Goal: Find specific page/section: Find specific page/section

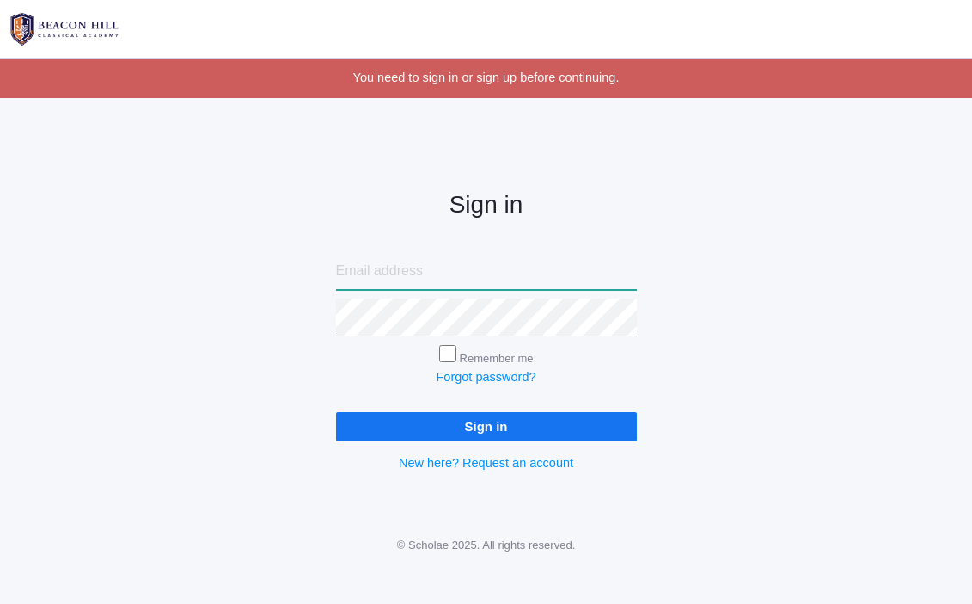
type input "heather_ruddy@yahoo.com"
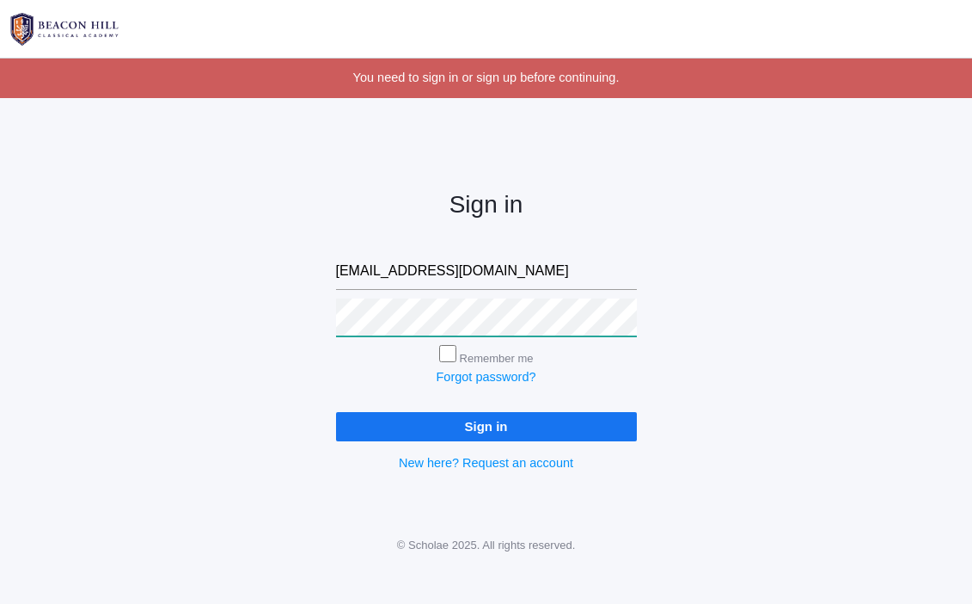
click at [486, 422] on input "Sign in" at bounding box center [486, 426] width 301 height 28
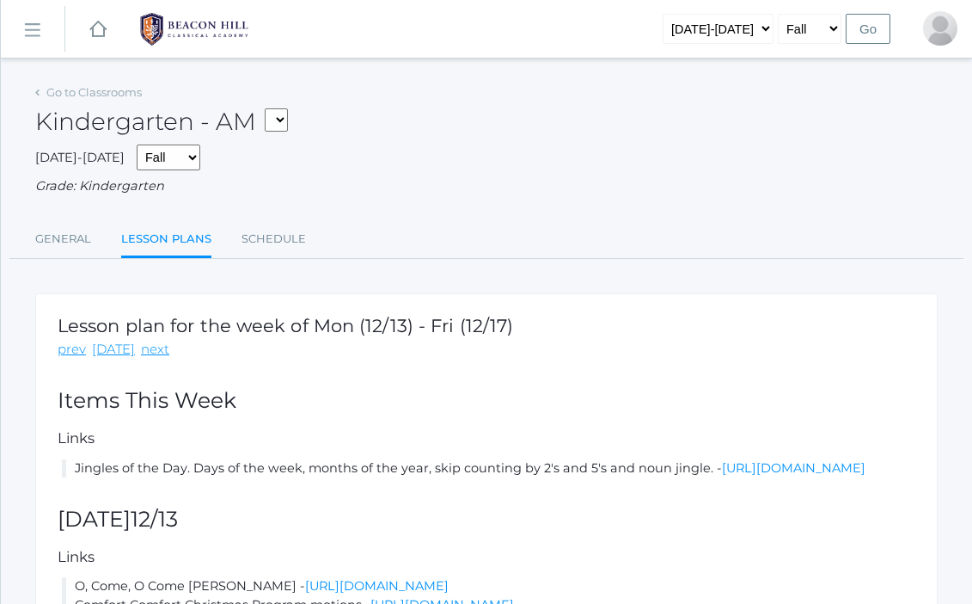
click at [120, 84] on div "Go to Classrooms" at bounding box center [88, 92] width 107 height 17
click at [119, 87] on link "Go to Classrooms" at bounding box center [93, 92] width 95 height 14
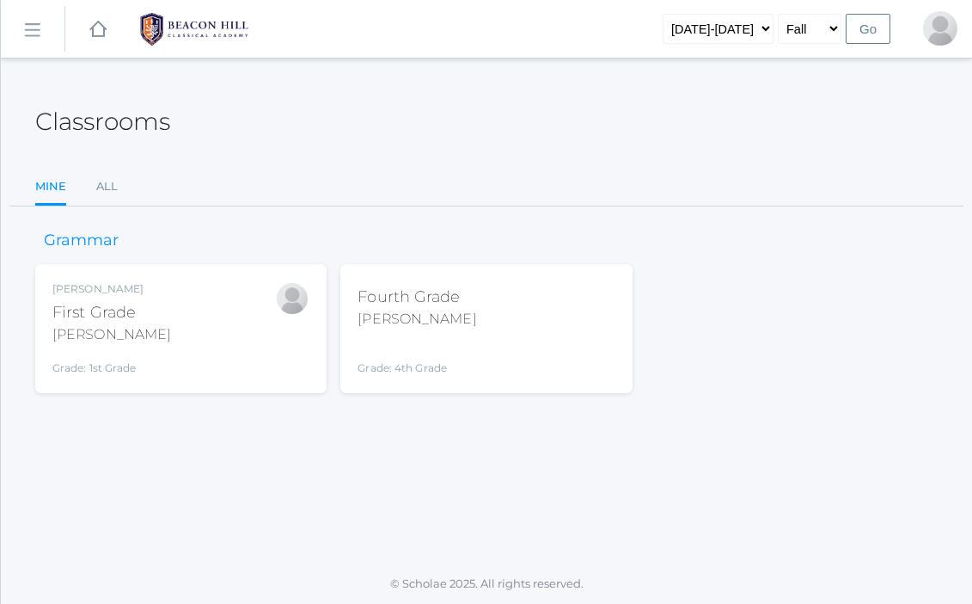
click at [31, 40] on link "icons/ui/navigation/hamburger Created with Sketch." at bounding box center [33, 29] width 64 height 46
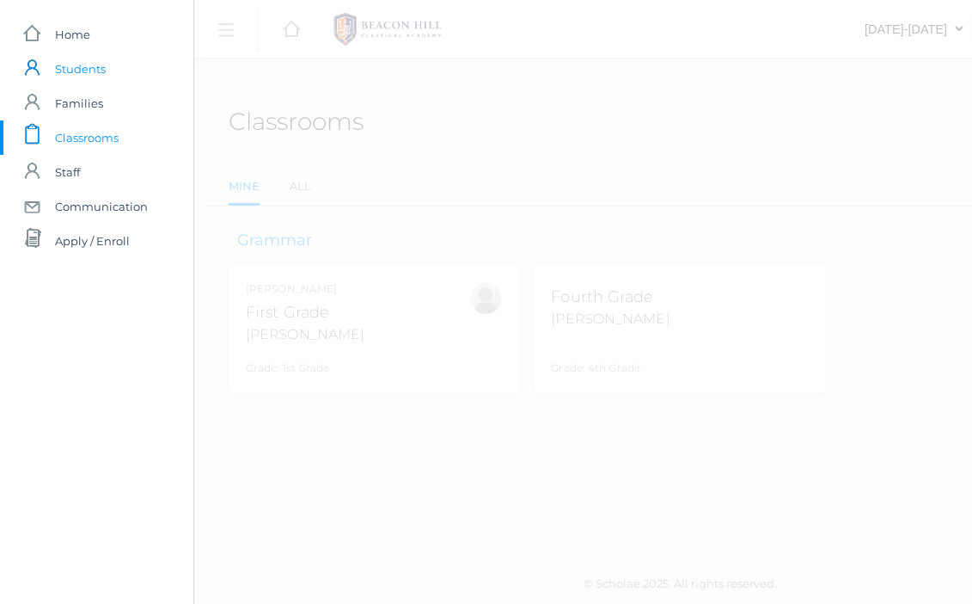
click at [94, 73] on span "Students" at bounding box center [80, 69] width 51 height 34
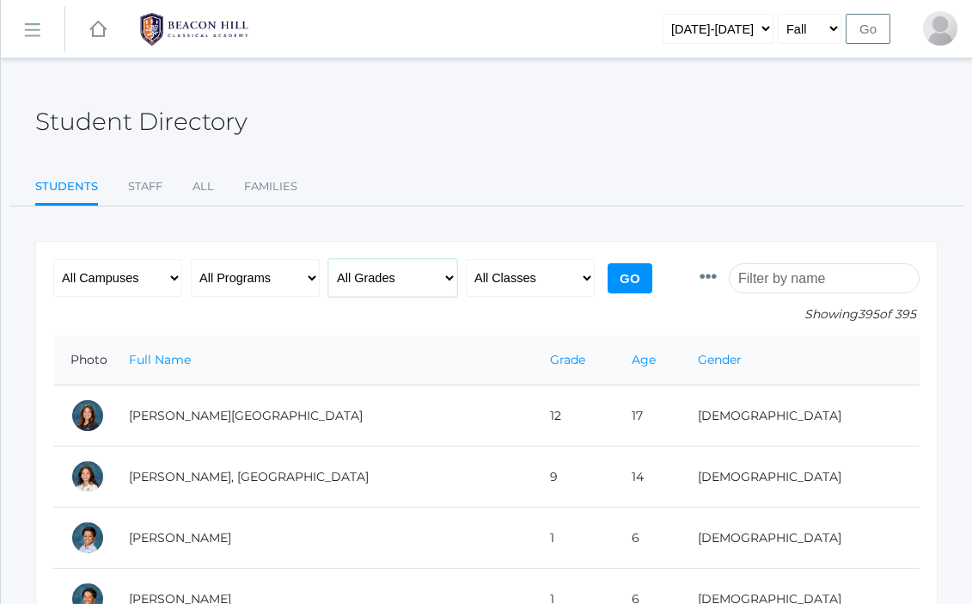
select select "4"
click at [616, 285] on input "Go" at bounding box center [630, 278] width 45 height 30
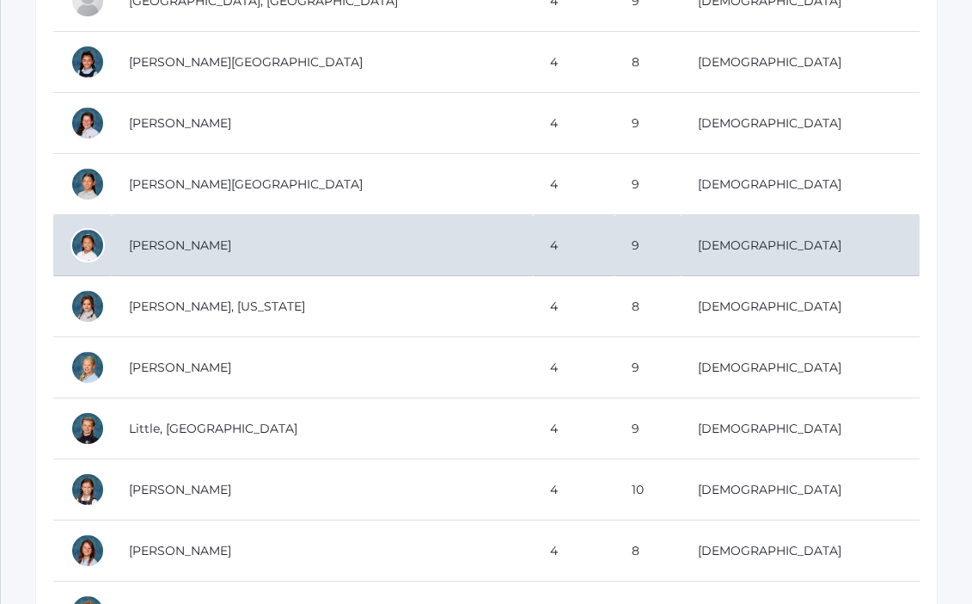
scroll to position [1150, 0]
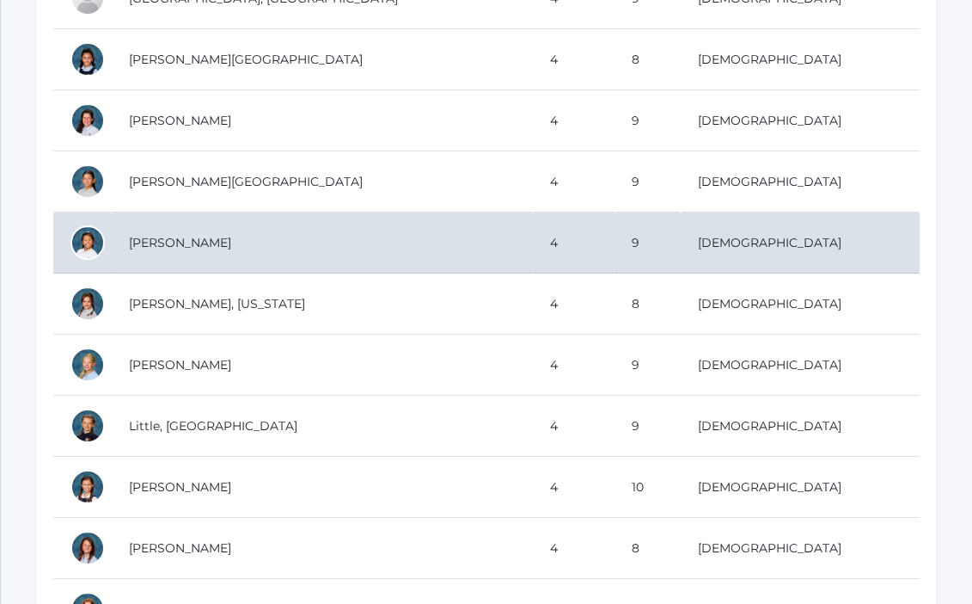
click at [241, 240] on td "[PERSON_NAME]" at bounding box center [322, 242] width 421 height 61
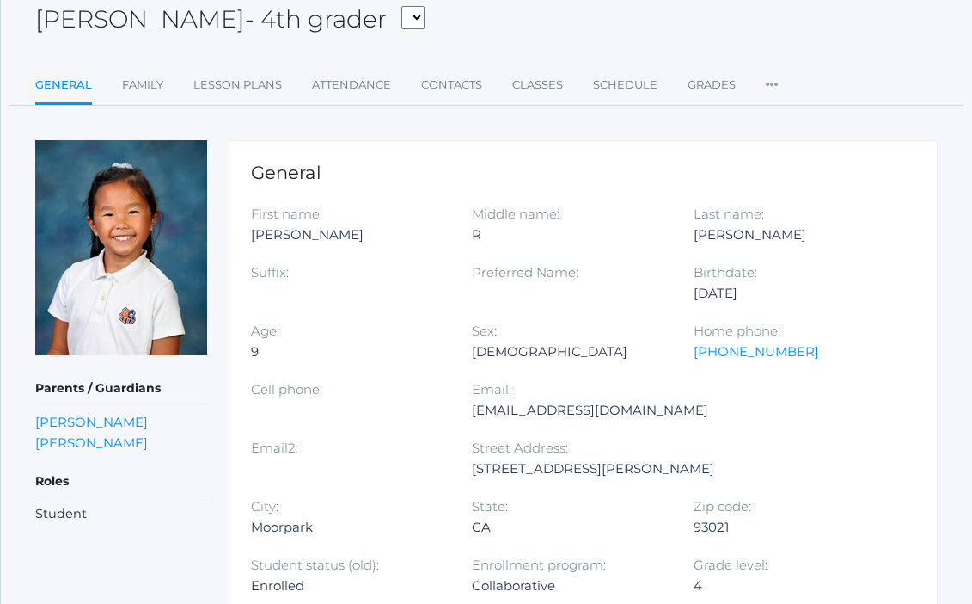
scroll to position [105, 0]
